Goal: Task Accomplishment & Management: Complete application form

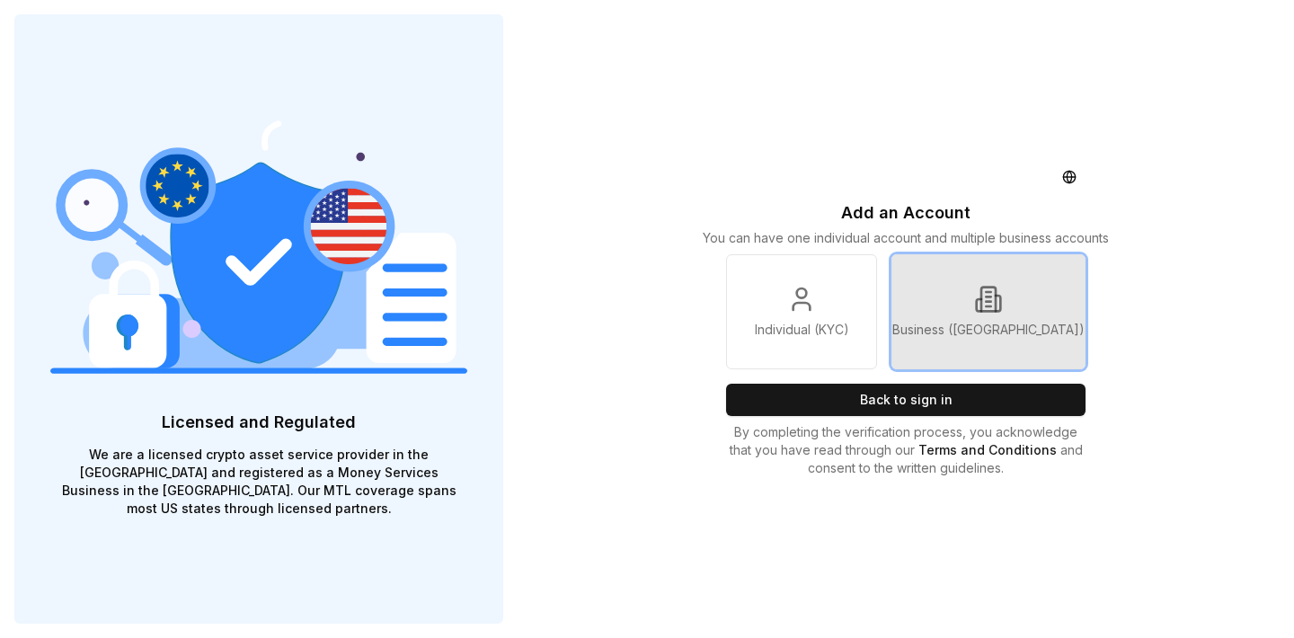
click at [991, 331] on p "Business ([GEOGRAPHIC_DATA])" at bounding box center [989, 330] width 192 height 18
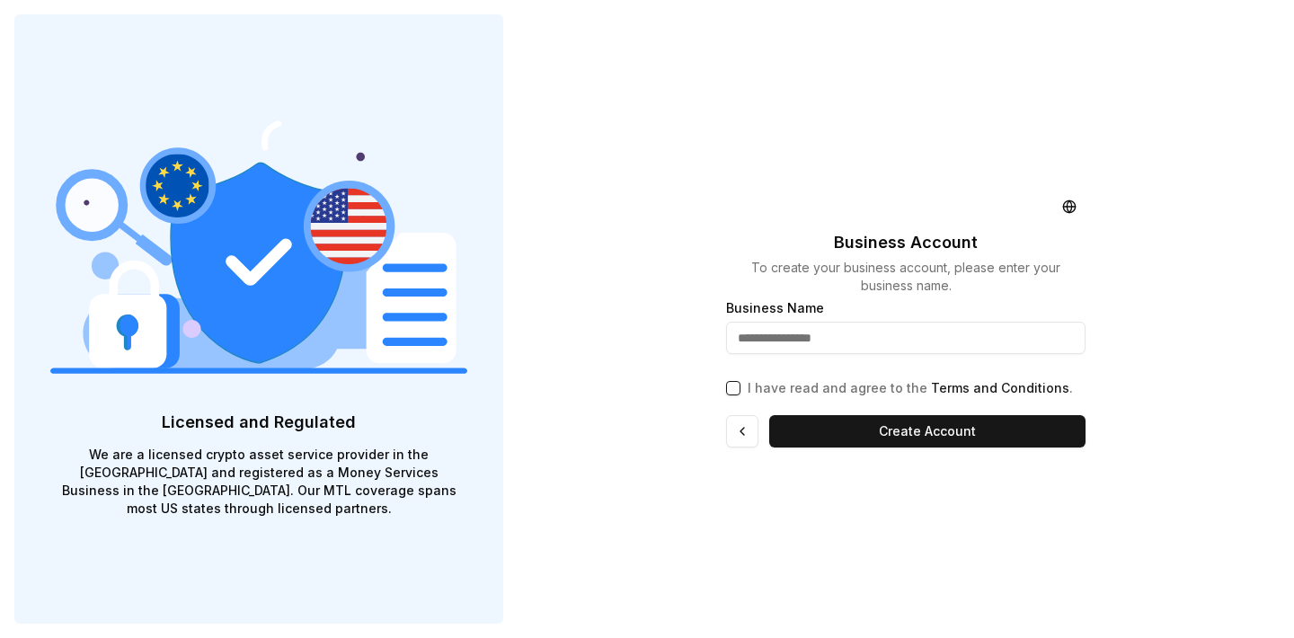
click at [906, 246] on p "Business Account" at bounding box center [906, 242] width 144 height 25
click at [944, 240] on p "Business Account" at bounding box center [906, 242] width 144 height 25
click at [872, 232] on p "Business Account" at bounding box center [906, 242] width 144 height 25
click at [874, 249] on p "Business Account" at bounding box center [906, 242] width 144 height 25
click at [944, 244] on p "Business Account" at bounding box center [906, 242] width 144 height 25
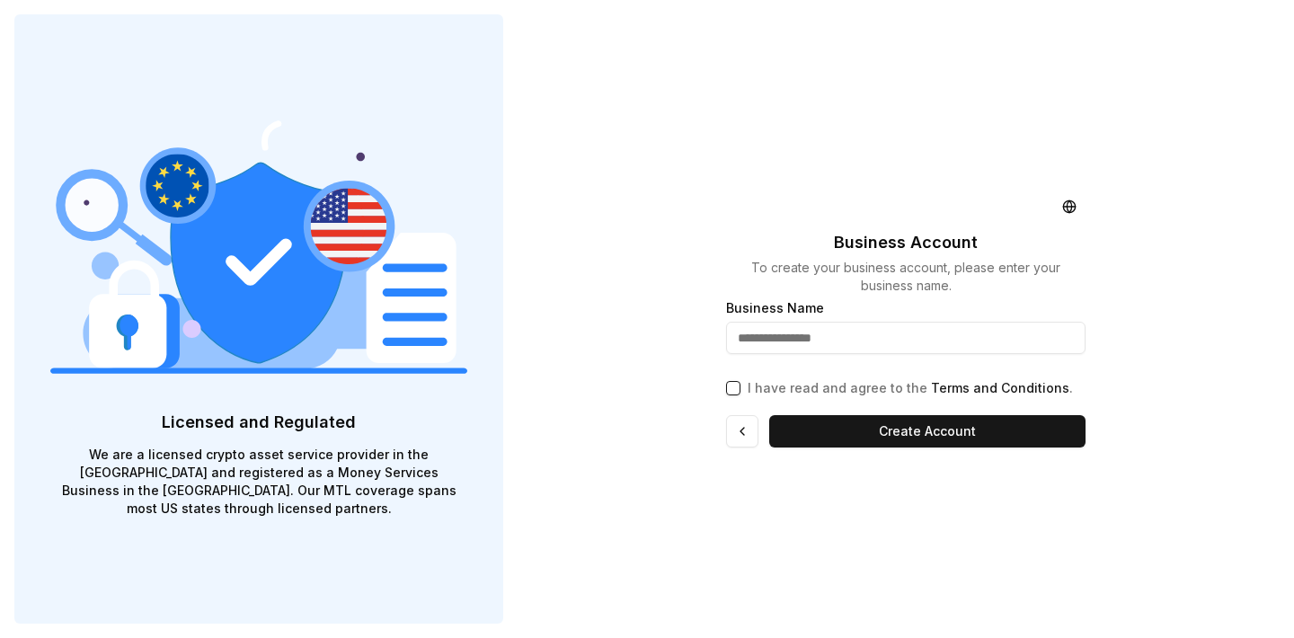
click at [889, 240] on p "Business Account" at bounding box center [906, 242] width 144 height 25
click at [1157, 321] on div "Business Account To create your business account, please enter your business na…" at bounding box center [906, 319] width 777 height 638
click at [1209, 220] on div "Business Account To create your business account, please enter your business na…" at bounding box center [906, 319] width 777 height 638
click at [1215, 377] on div "Business Account To create your business account, please enter your business na…" at bounding box center [906, 319] width 777 height 638
click at [650, 573] on div "Business Account To create your business account, please enter your business na…" at bounding box center [906, 319] width 777 height 638
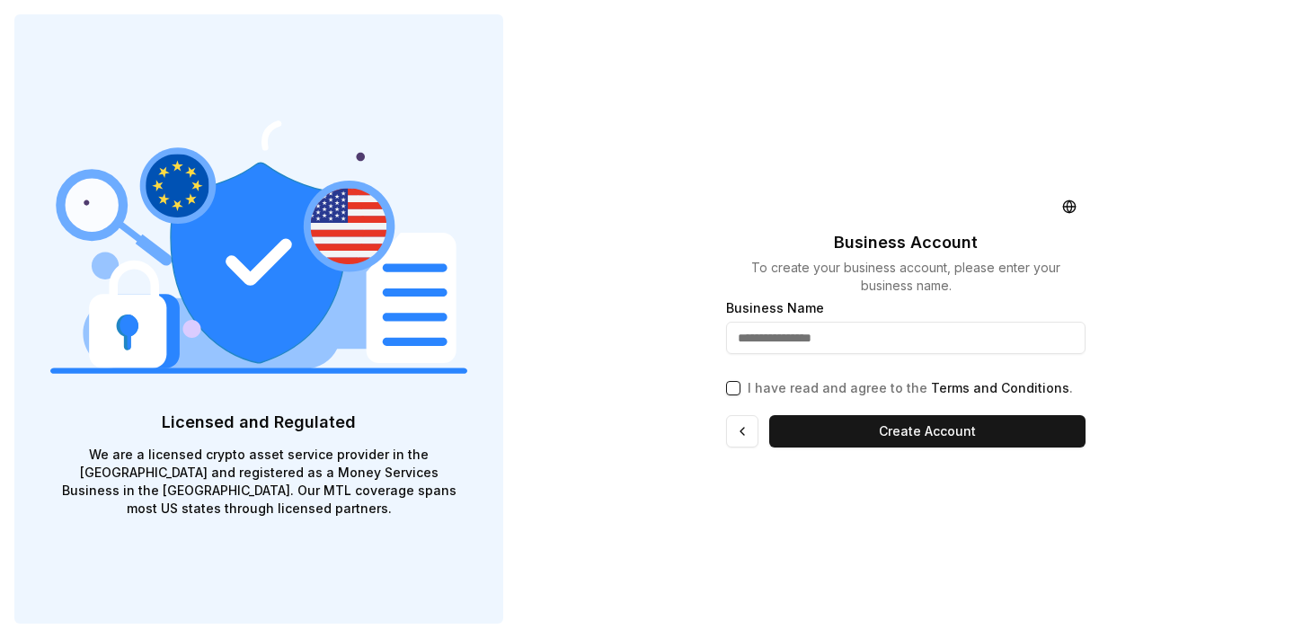
click at [1187, 362] on div "Business Account To create your business account, please enter your business na…" at bounding box center [906, 319] width 777 height 638
click at [1196, 239] on div "Business Account To create your business account, please enter your business na…" at bounding box center [906, 319] width 777 height 638
click at [1176, 323] on div "Business Account To create your business account, please enter your business na…" at bounding box center [906, 319] width 777 height 638
